Goal: Transaction & Acquisition: Purchase product/service

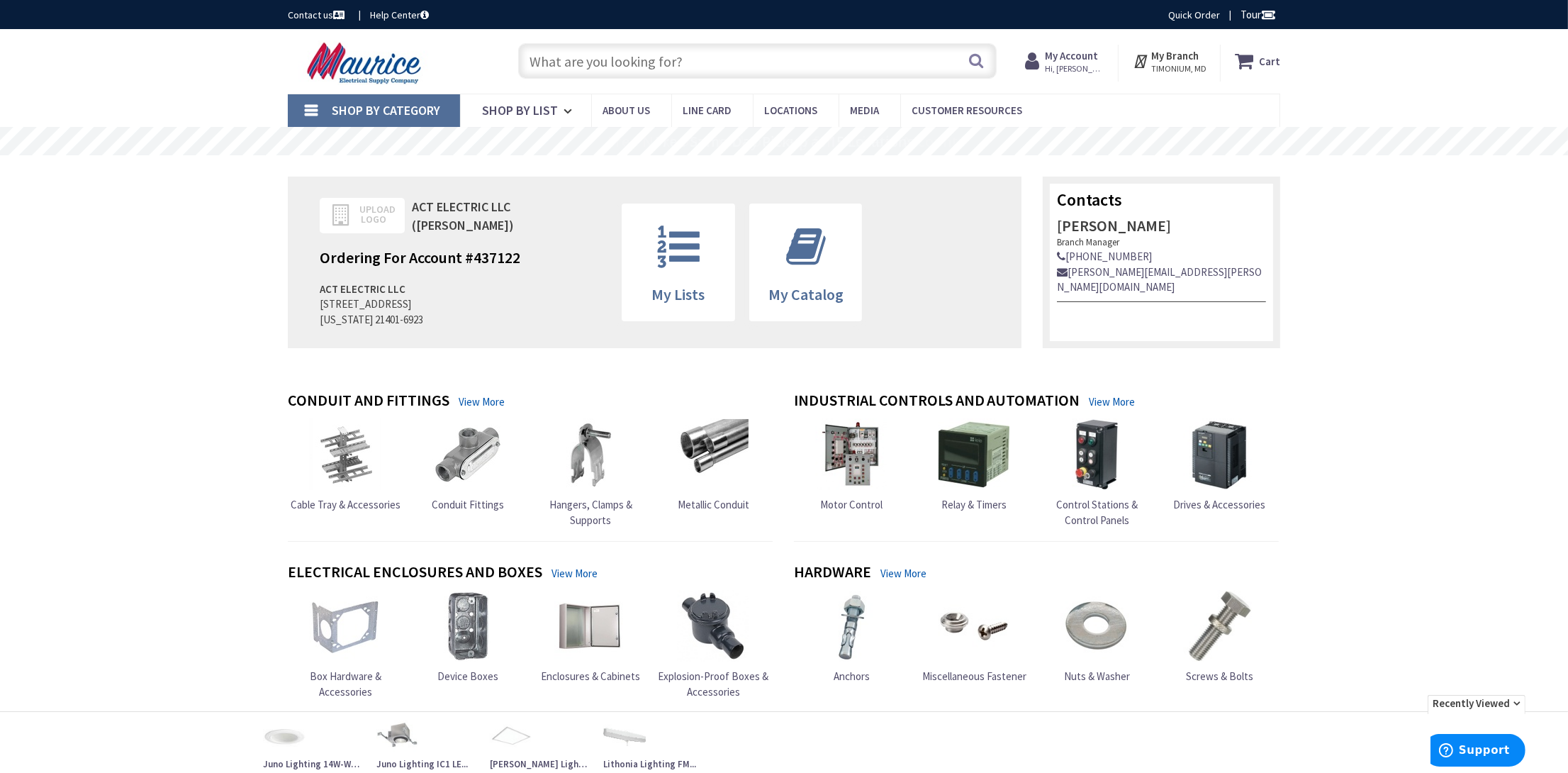
click at [568, 61] on input "text" at bounding box center [757, 61] width 479 height 36
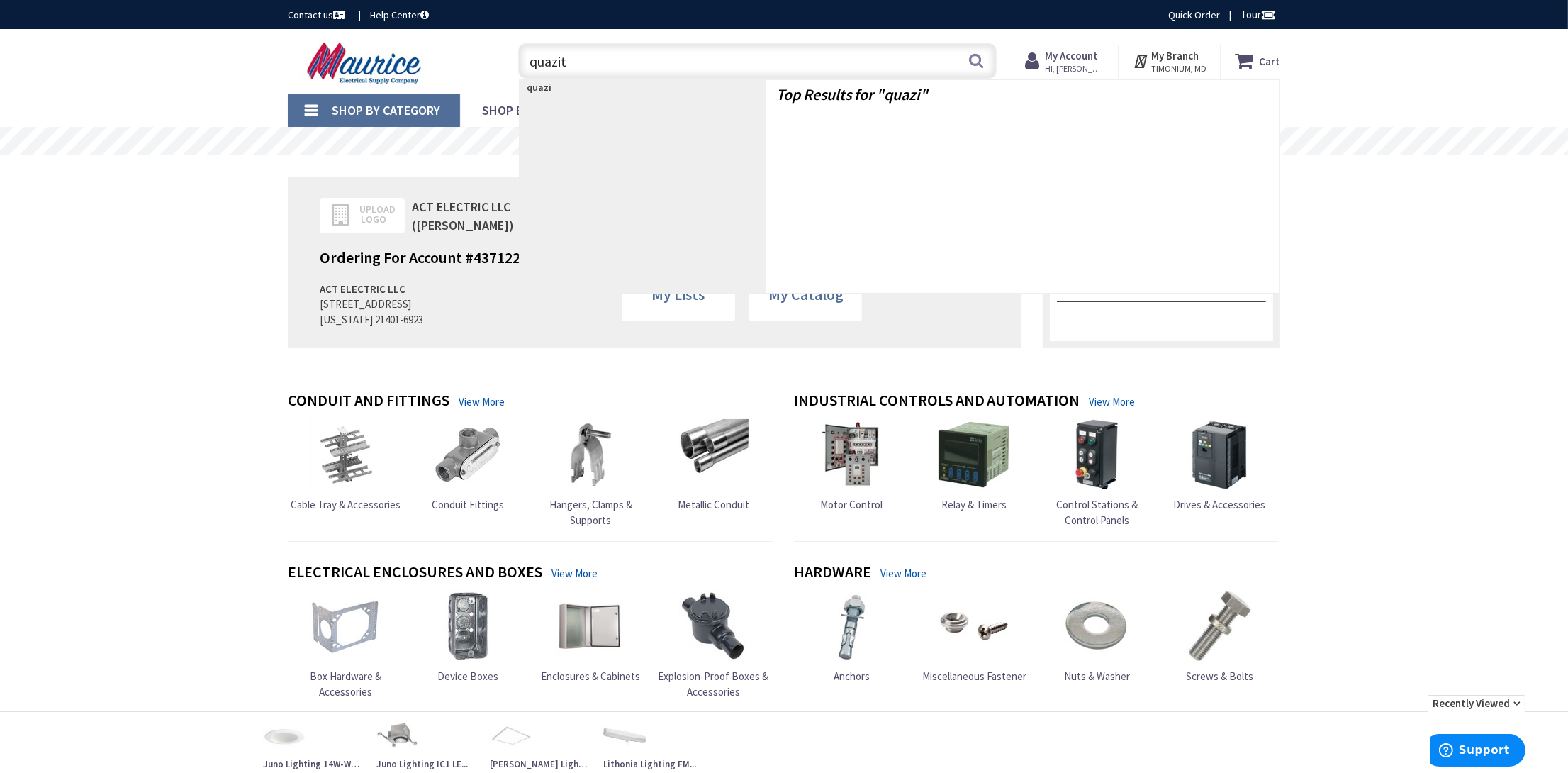
type input "quazite"
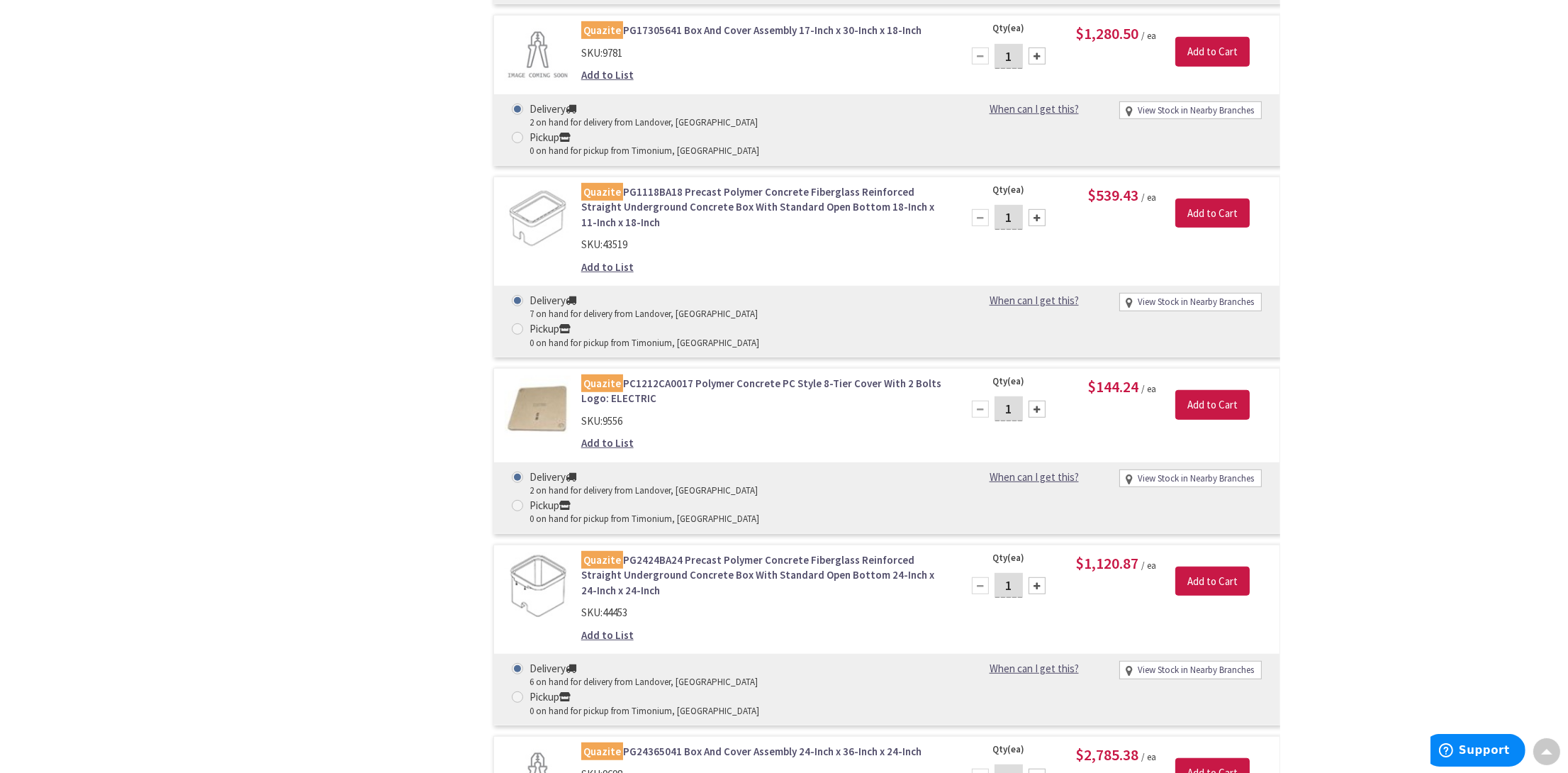
scroll to position [1491, 0]
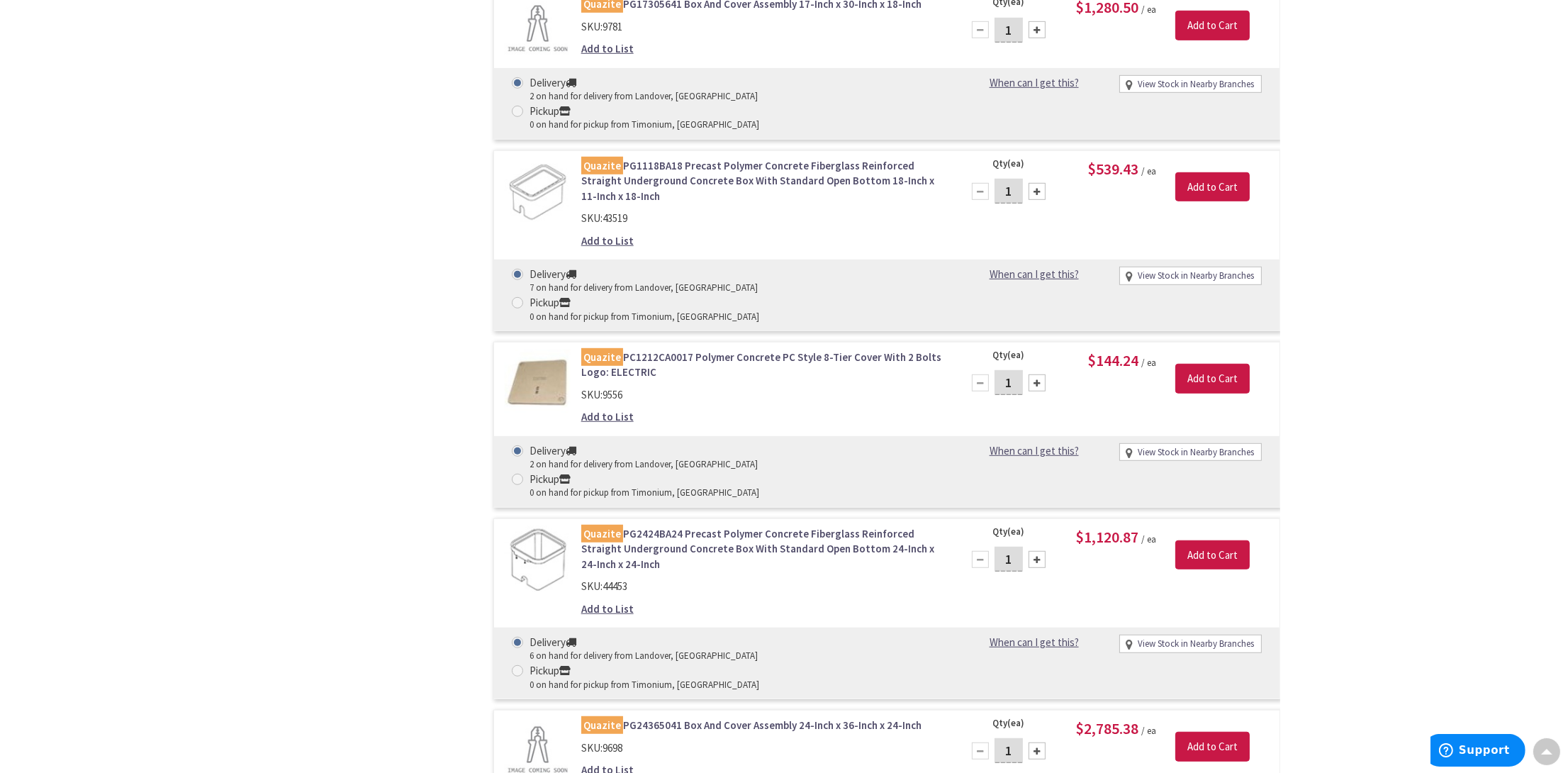
click at [795, 718] on link "Quazite PG24365041 Box And Cover Assembly 24-Inch x 36-Inch x 24-Inch" at bounding box center [762, 725] width 361 height 15
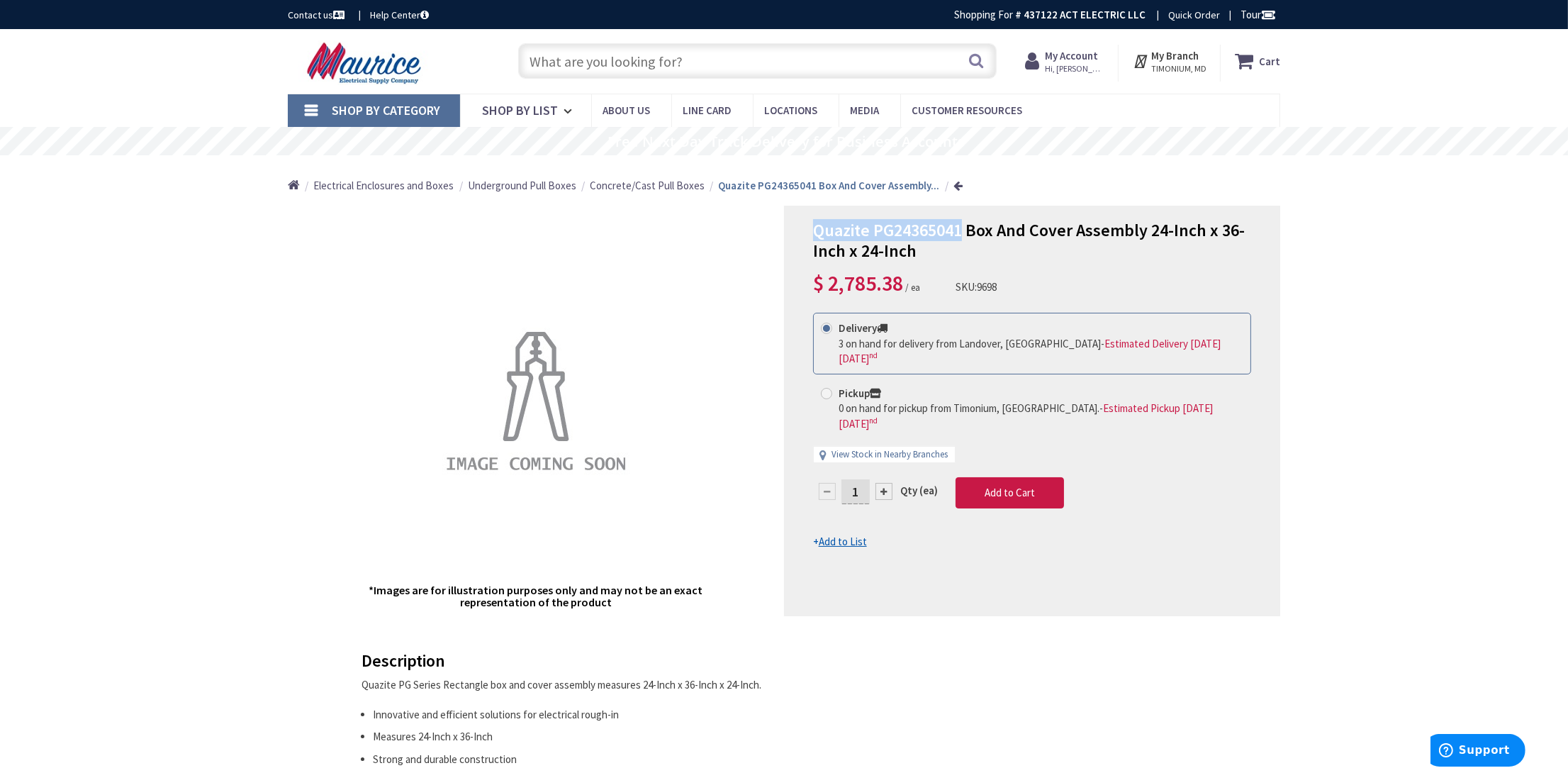
drag, startPoint x: 814, startPoint y: 228, endPoint x: 963, endPoint y: 229, distance: 149.0
click at [963, 229] on span "Quazite PG24365041 Box And Cover Assembly 24-Inch x 36-Inch x 24-Inch" at bounding box center [1028, 240] width 432 height 42
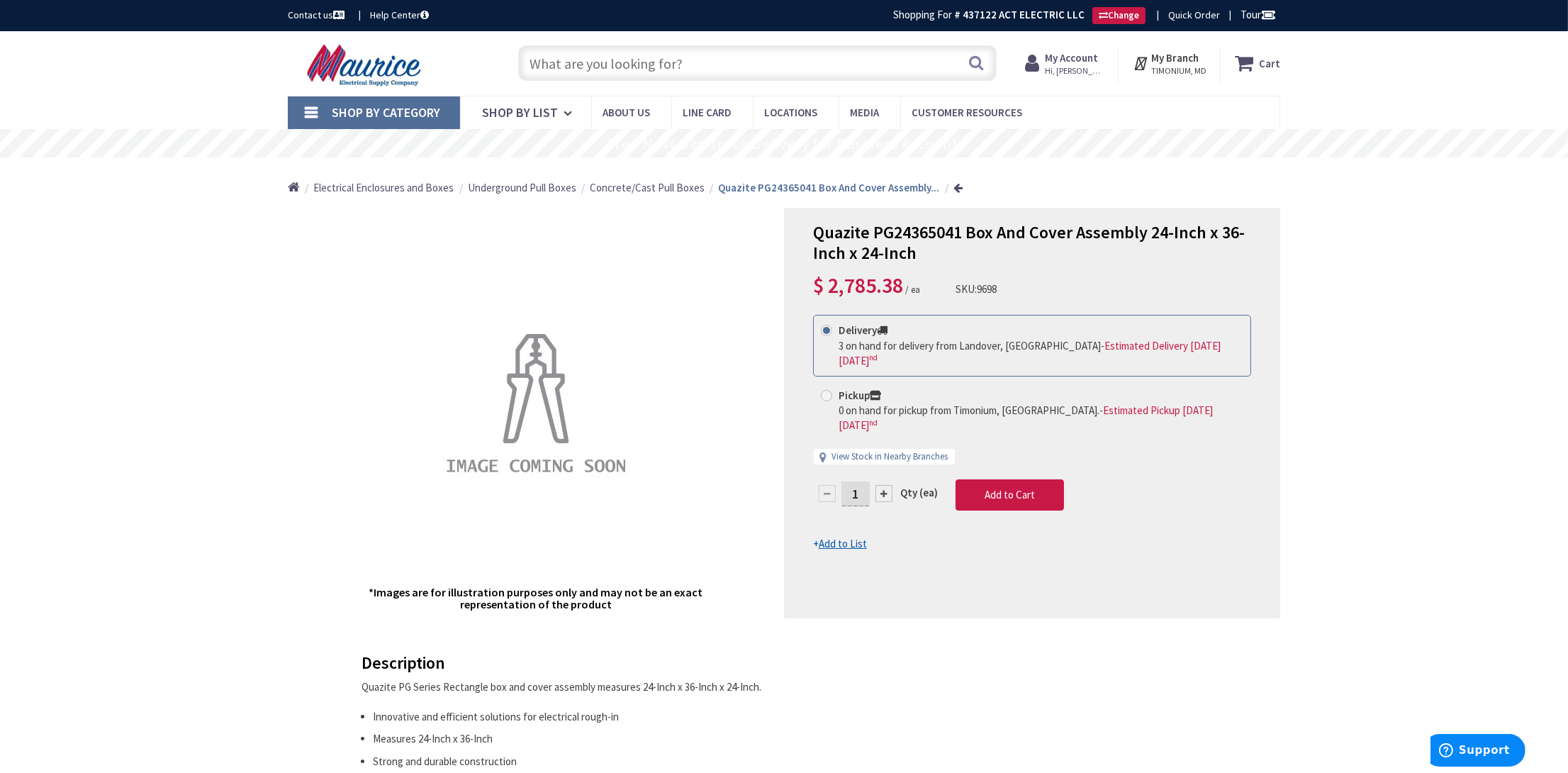
click at [707, 60] on input "text" at bounding box center [757, 63] width 479 height 36
paste input "PG2436Z504009BA"
type input "PG2436Z504009BA"
click at [982, 66] on button "Search" at bounding box center [977, 63] width 19 height 32
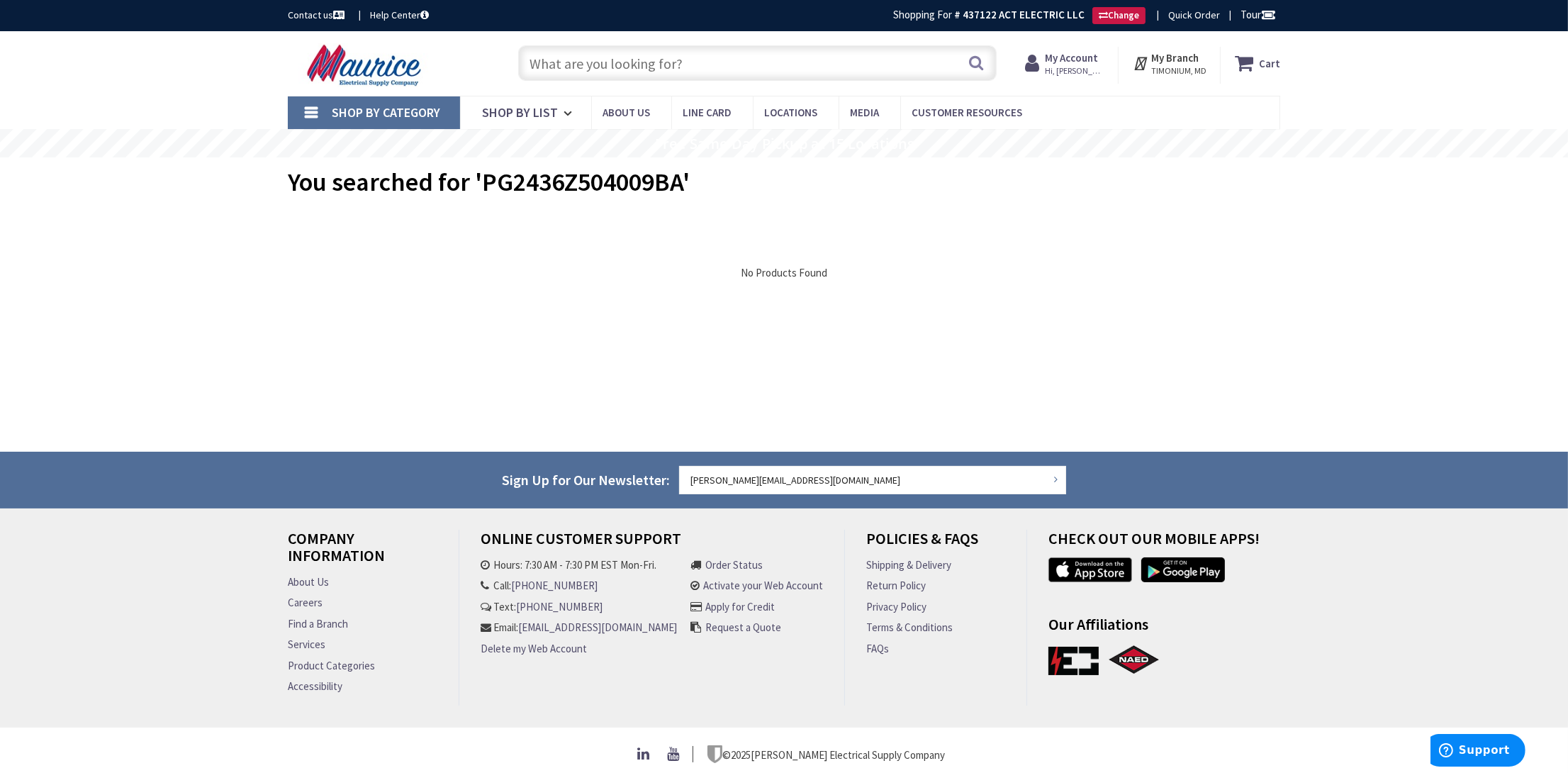
click at [703, 58] on input "text" at bounding box center [757, 63] width 479 height 36
paste input "PG2436Z504009BA"
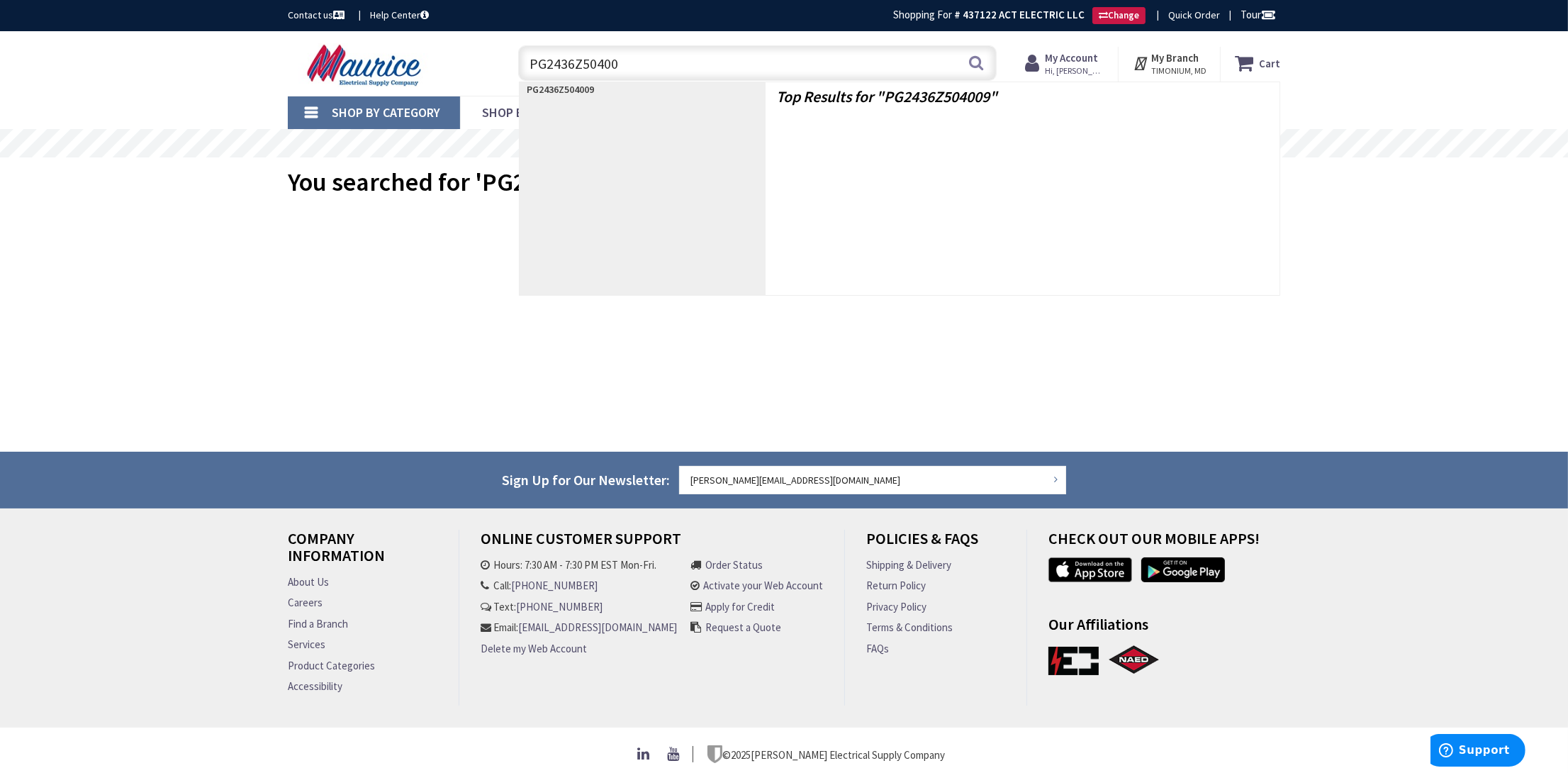
type input "PG2436Z5040"
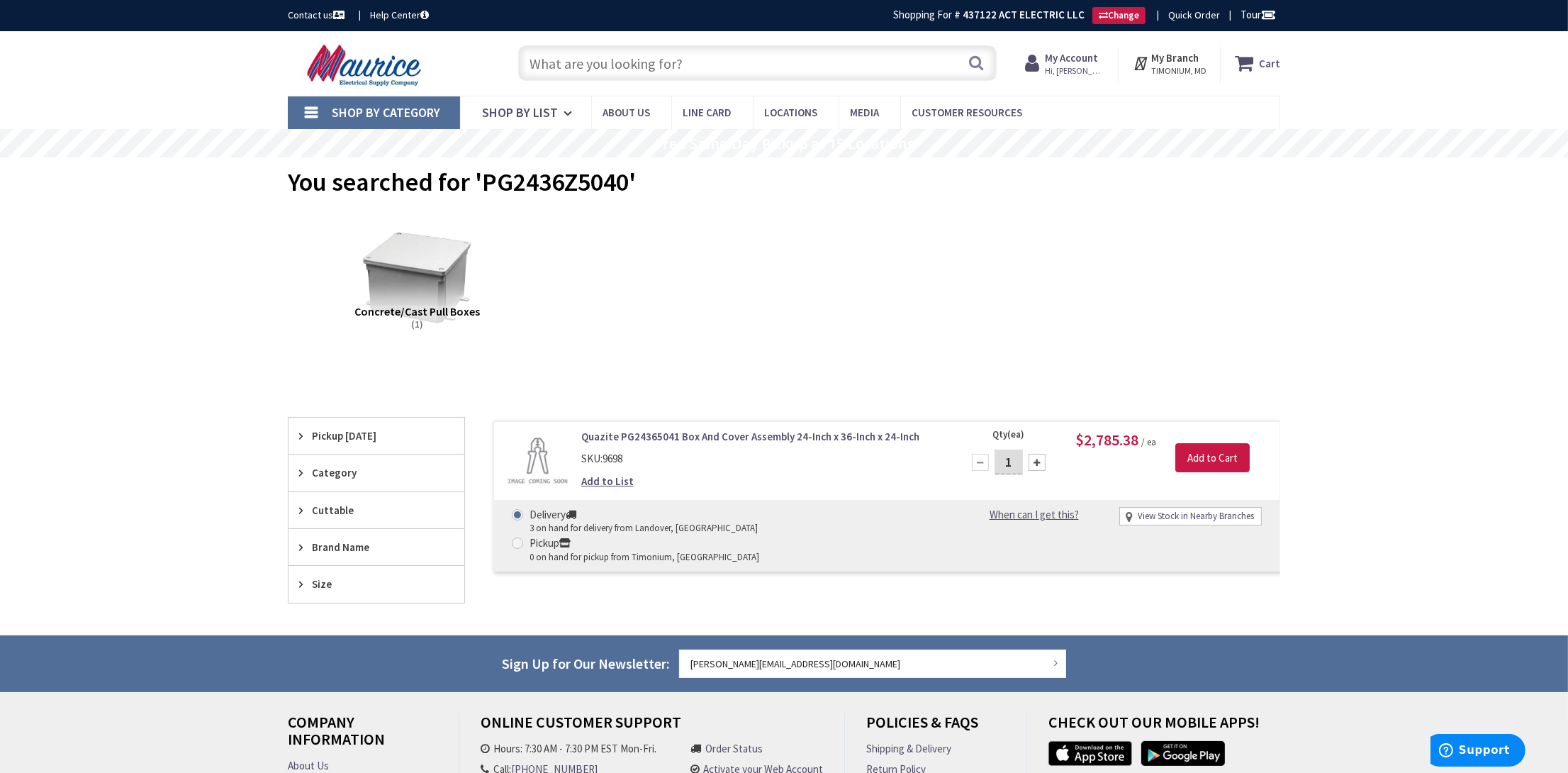
click at [608, 439] on link "Quazite PG24365041 Box And Cover Assembly 24-Inch x 36-Inch x 24-Inch" at bounding box center [762, 437] width 361 height 15
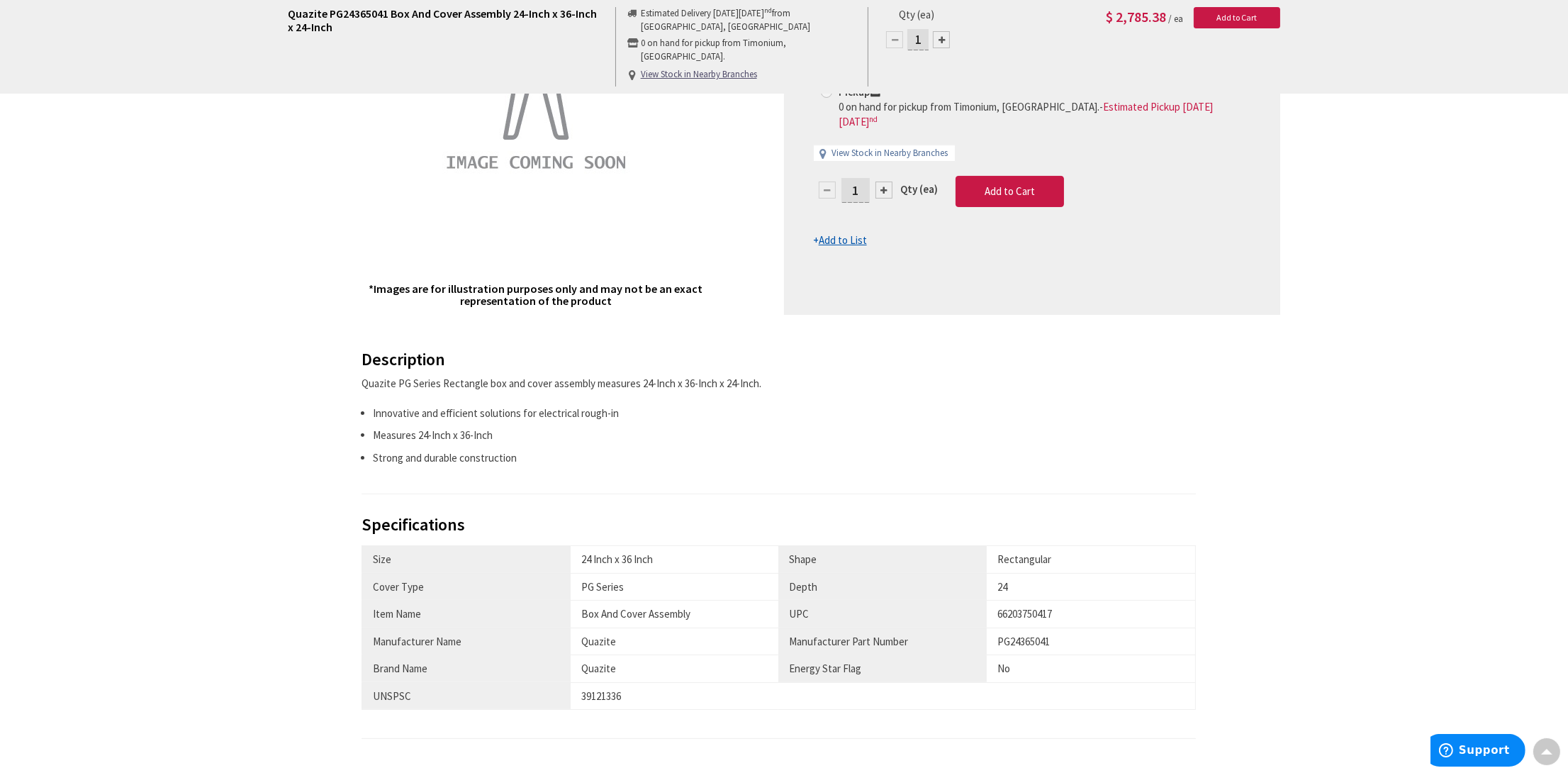
scroll to position [142, 0]
